Goal: Information Seeking & Learning: Learn about a topic

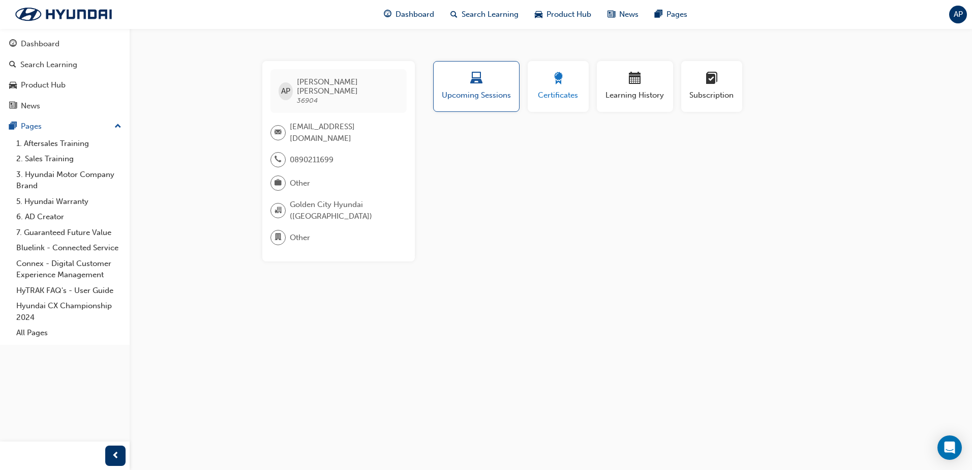
click at [559, 89] on div "Certificates" at bounding box center [558, 86] width 46 height 29
click at [472, 78] on span "laptop-icon" at bounding box center [476, 79] width 12 height 14
click at [554, 87] on div "Certificates" at bounding box center [558, 86] width 46 height 29
click at [473, 95] on span "Upcoming Sessions" at bounding box center [476, 95] width 71 height 12
click at [55, 45] on div "Dashboard" at bounding box center [40, 44] width 39 height 12
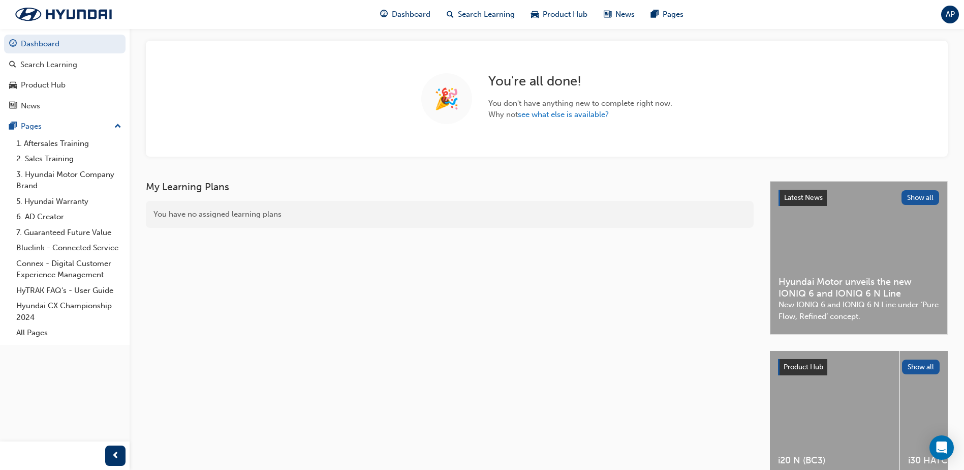
scroll to position [102, 0]
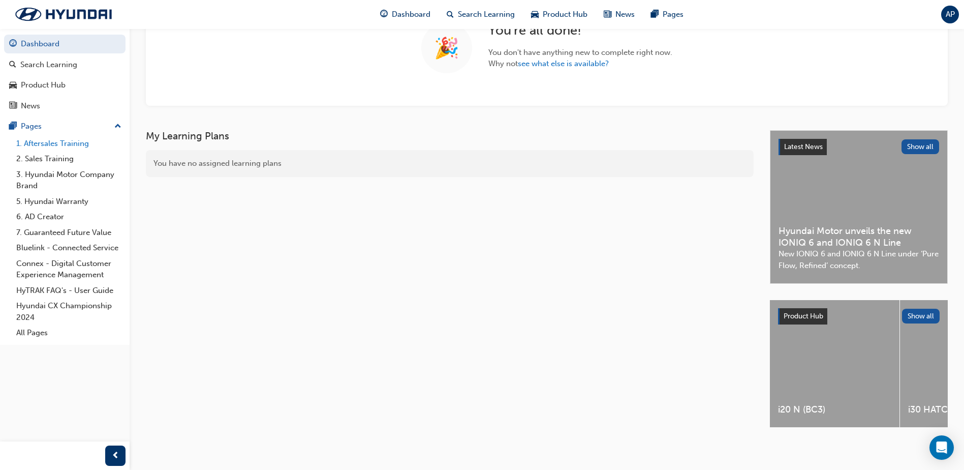
click at [78, 148] on link "1. Aftersales Training" at bounding box center [68, 144] width 113 height 16
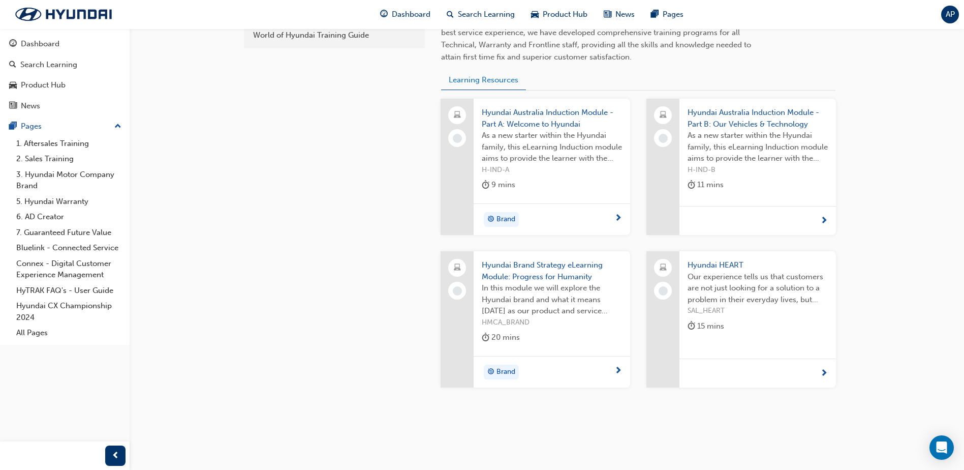
scroll to position [380, 0]
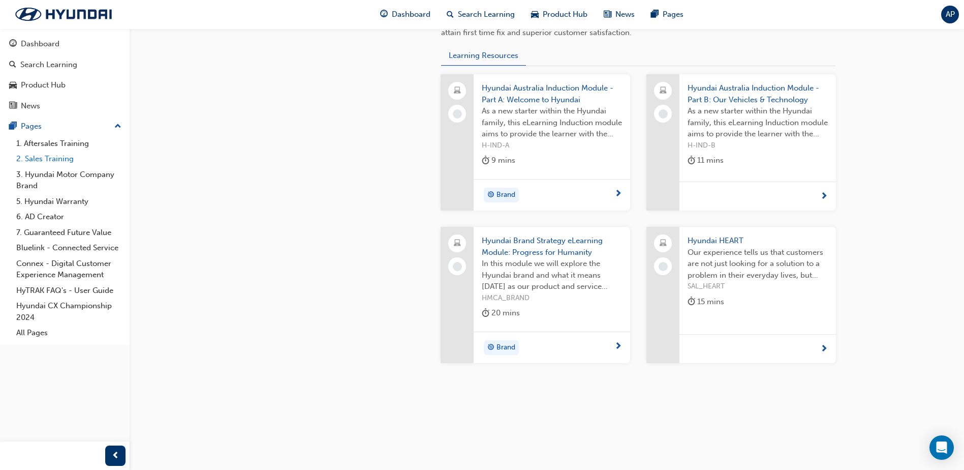
click at [50, 158] on link "2. Sales Training" at bounding box center [68, 159] width 113 height 16
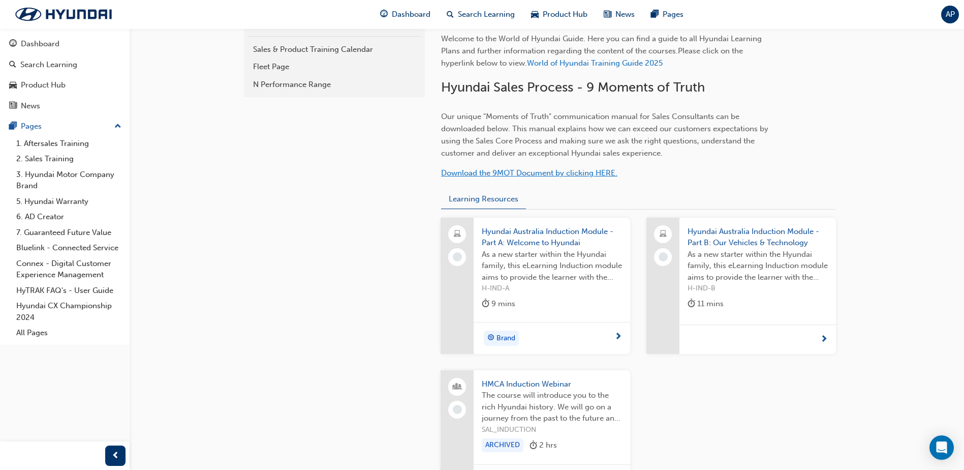
scroll to position [387, 0]
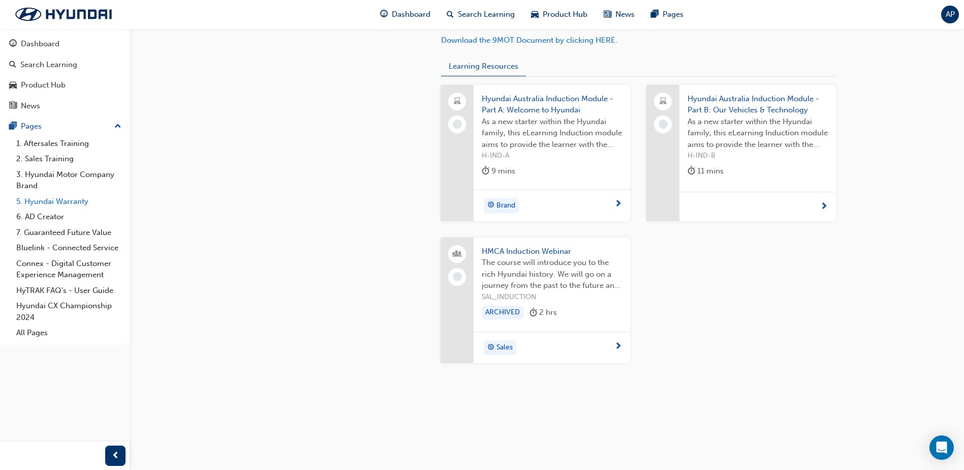
click at [64, 204] on link "5. Hyundai Warranty" at bounding box center [68, 202] width 113 height 16
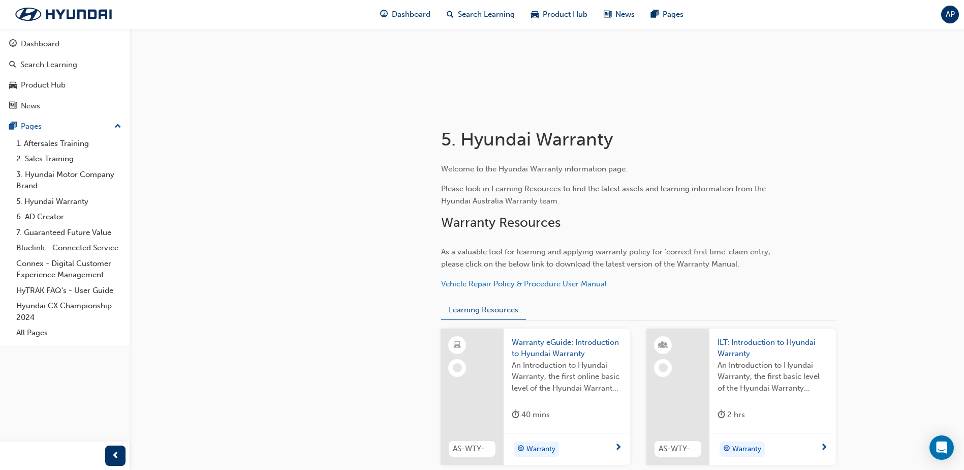
scroll to position [73, 0]
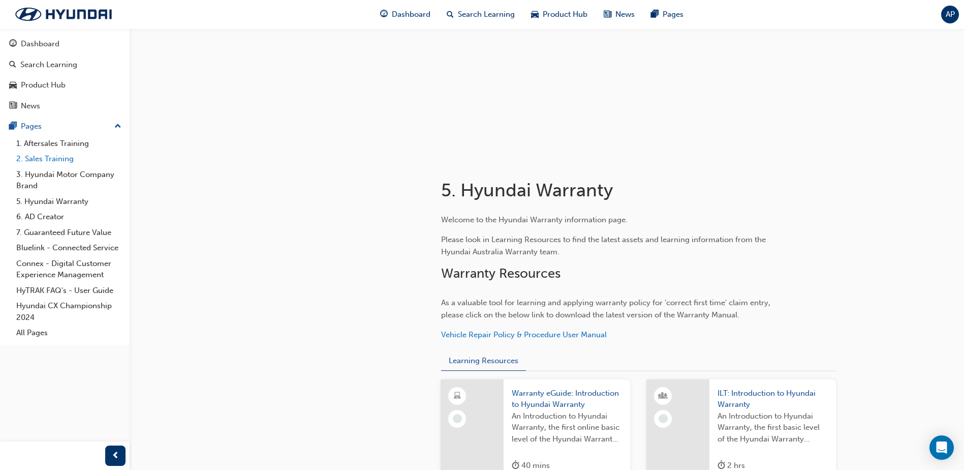
click at [47, 159] on link "2. Sales Training" at bounding box center [68, 159] width 113 height 16
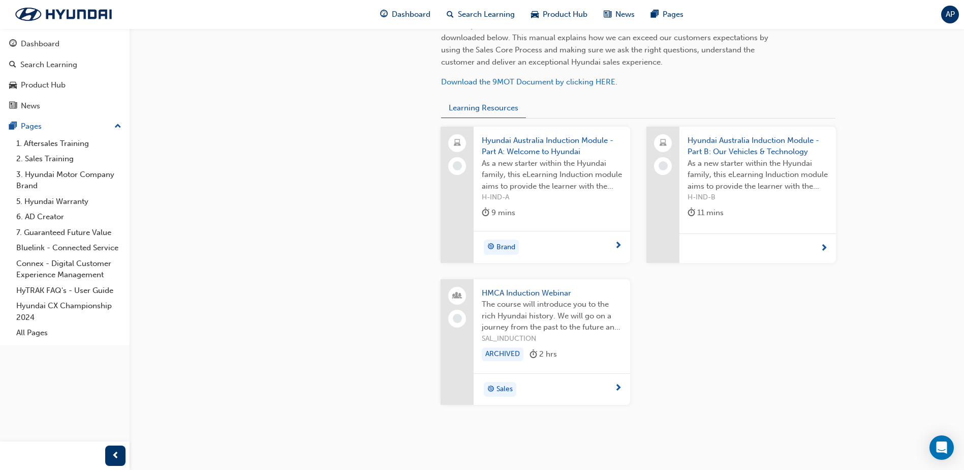
scroll to position [387, 0]
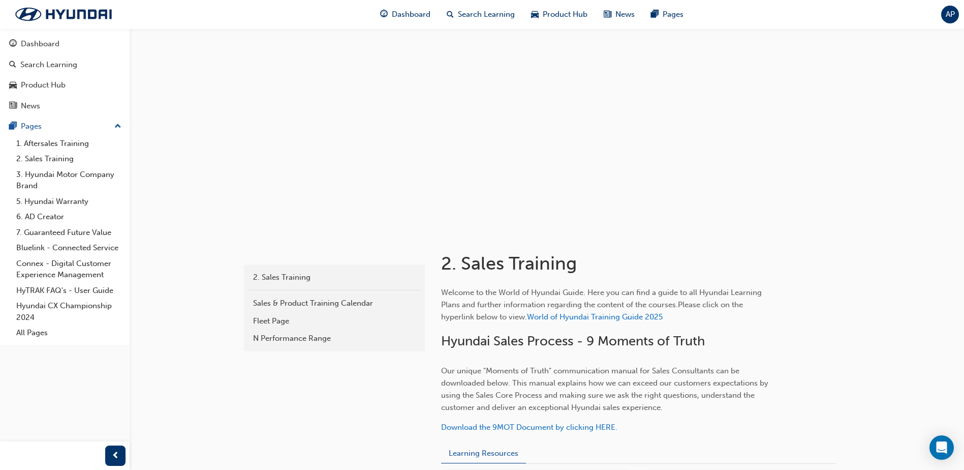
scroll to position [387, 0]
